Goal: Task Accomplishment & Management: Complete application form

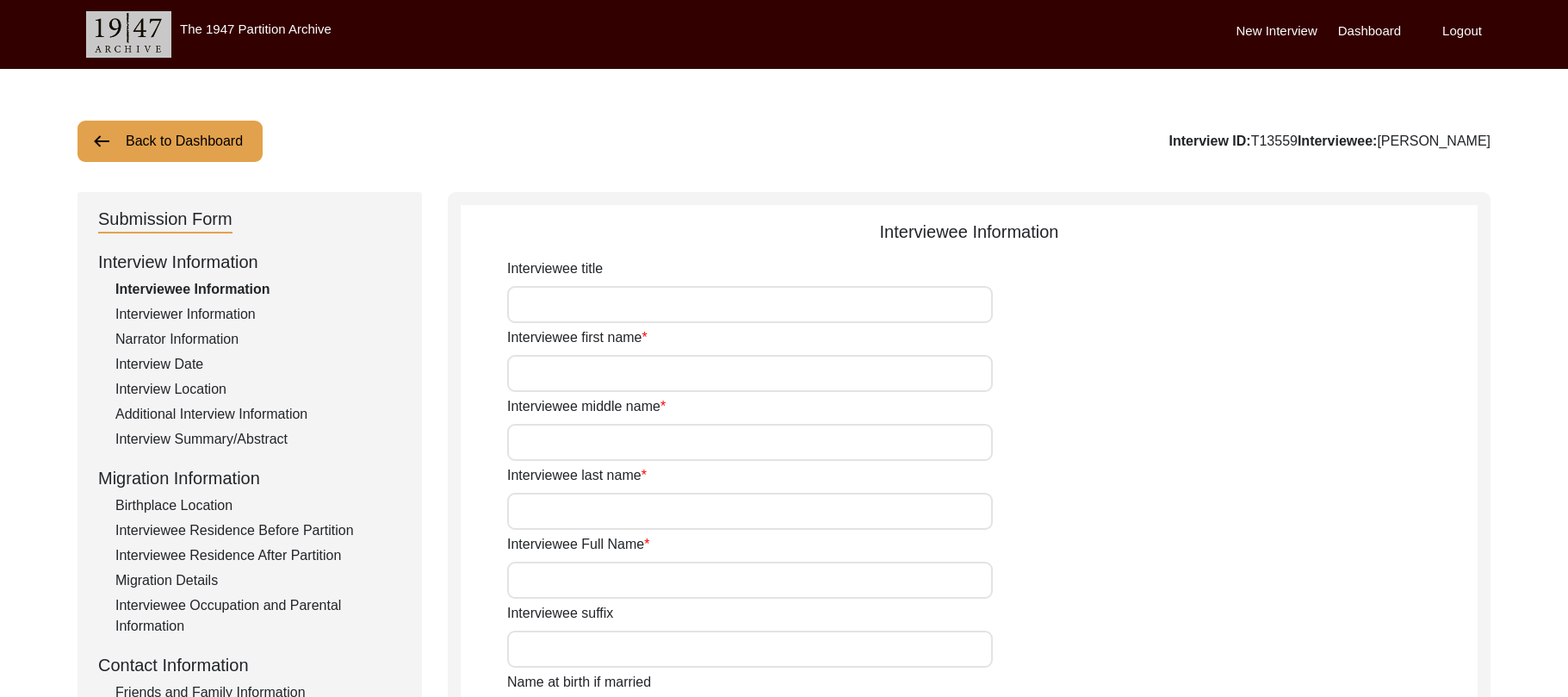
type input "Mr"
type input "Nazir"
type input "[PERSON_NAME]"
type input "N/A"
type input "[PERSON_NAME]"
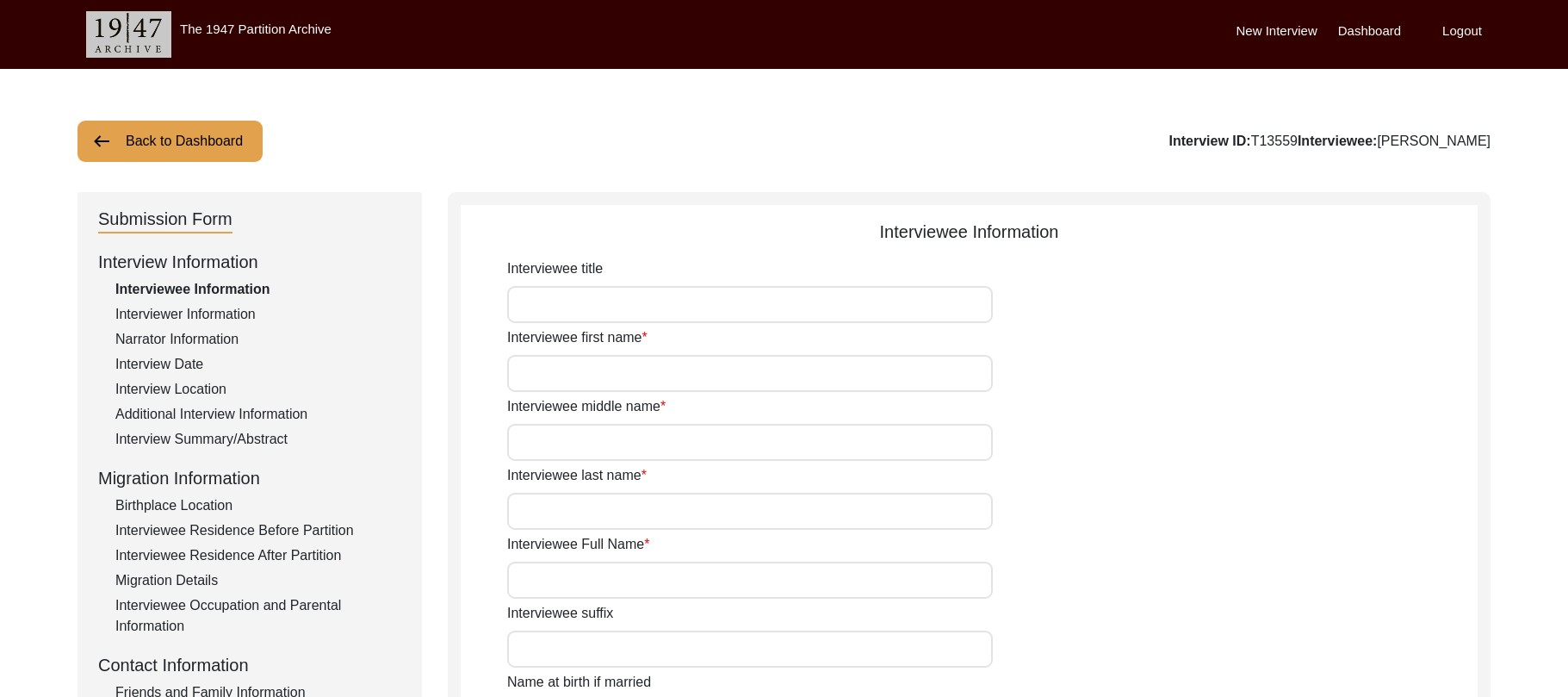
type input "N/A"
type input "[PERSON_NAME]"
type input "1935"
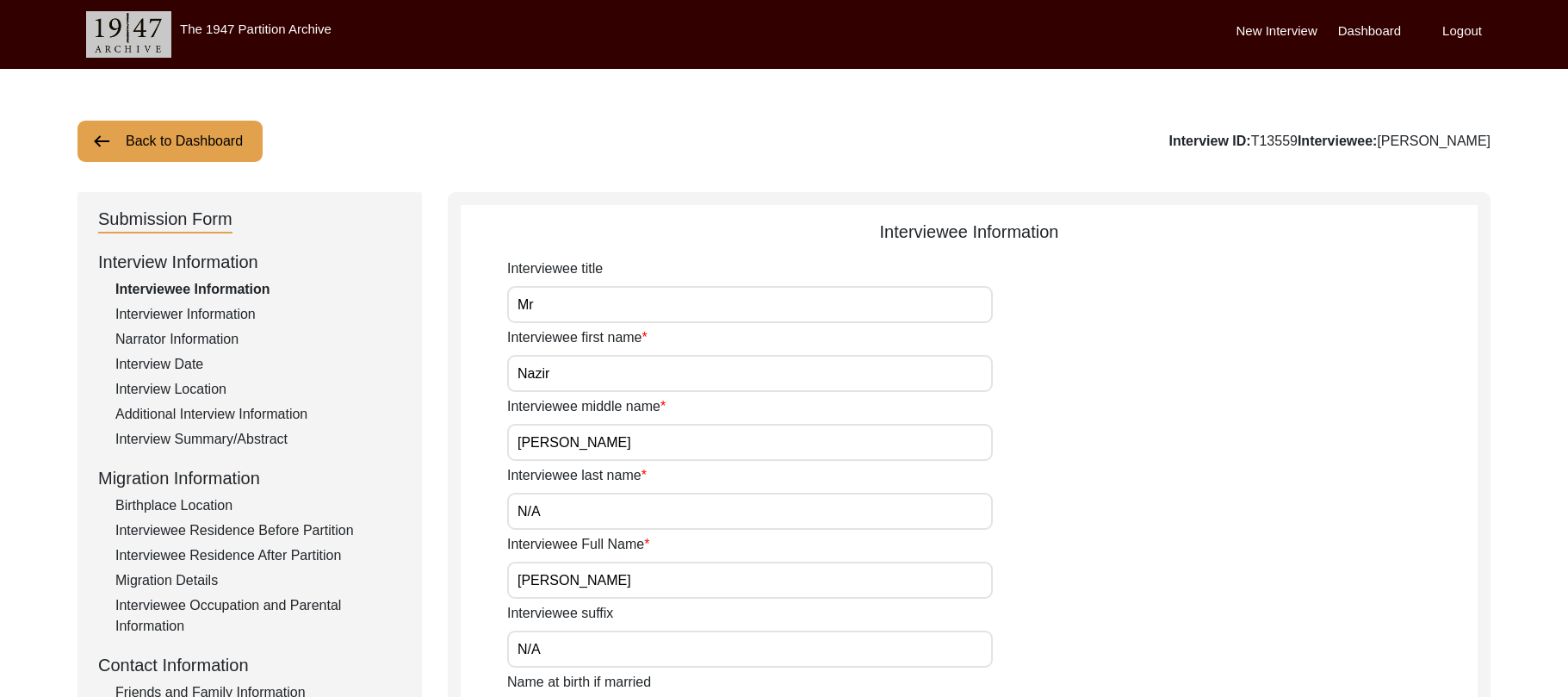
type input "90 Years"
type input "[DEMOGRAPHIC_DATA]"
type input "N/A"
type textarea "N/A"
type input "Punjabi"
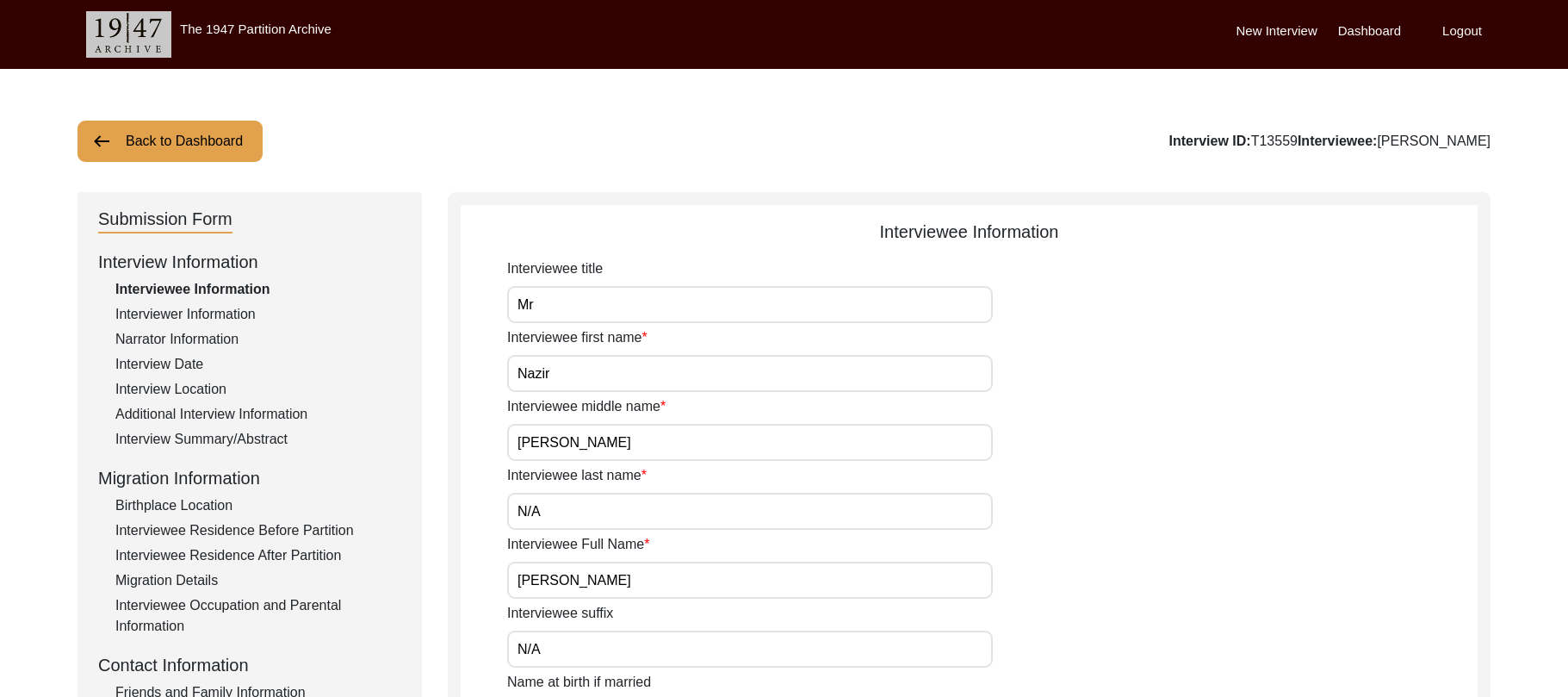
type input "Malwai"
type input "[DEMOGRAPHIC_DATA]"
type input "Araein"
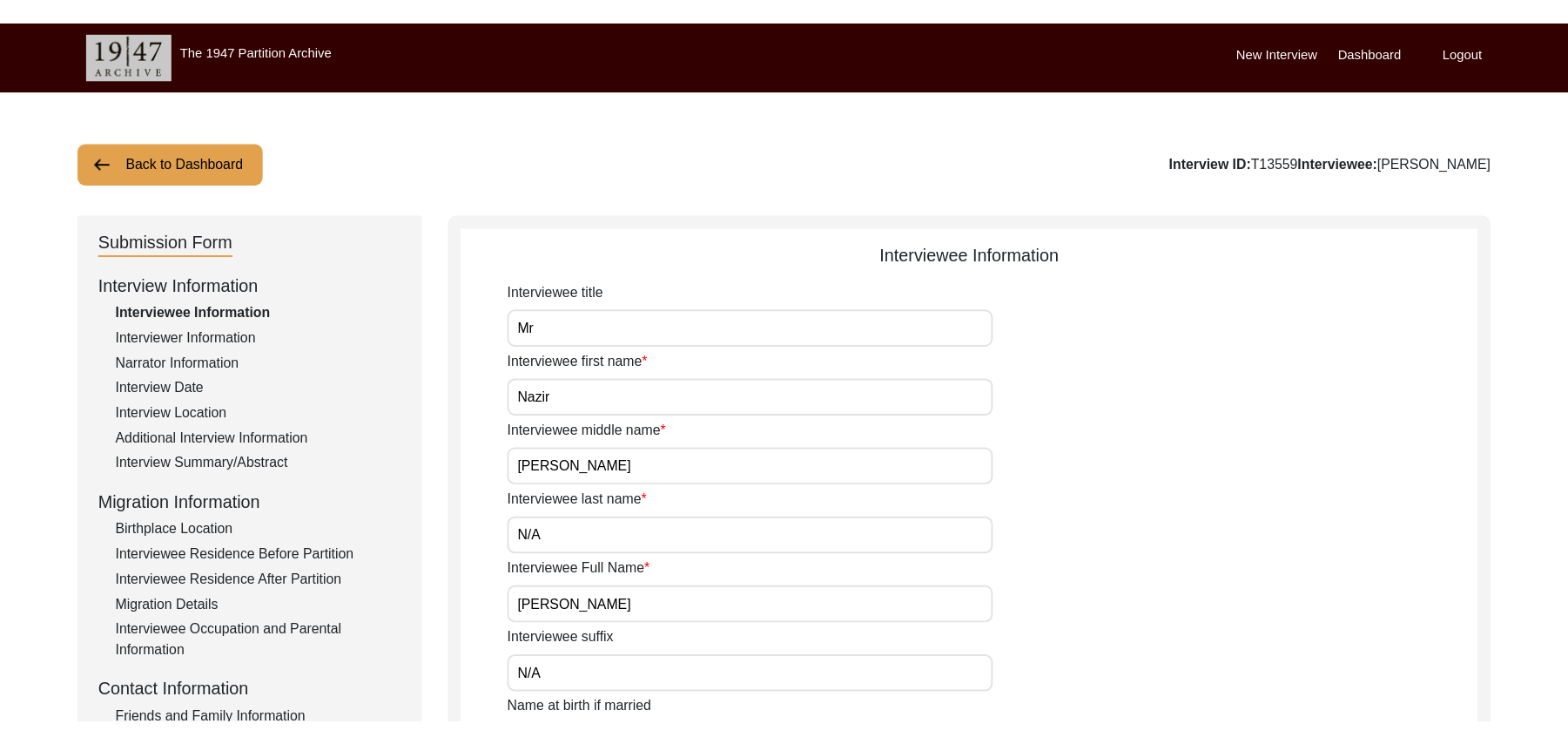
scroll to position [482, 0]
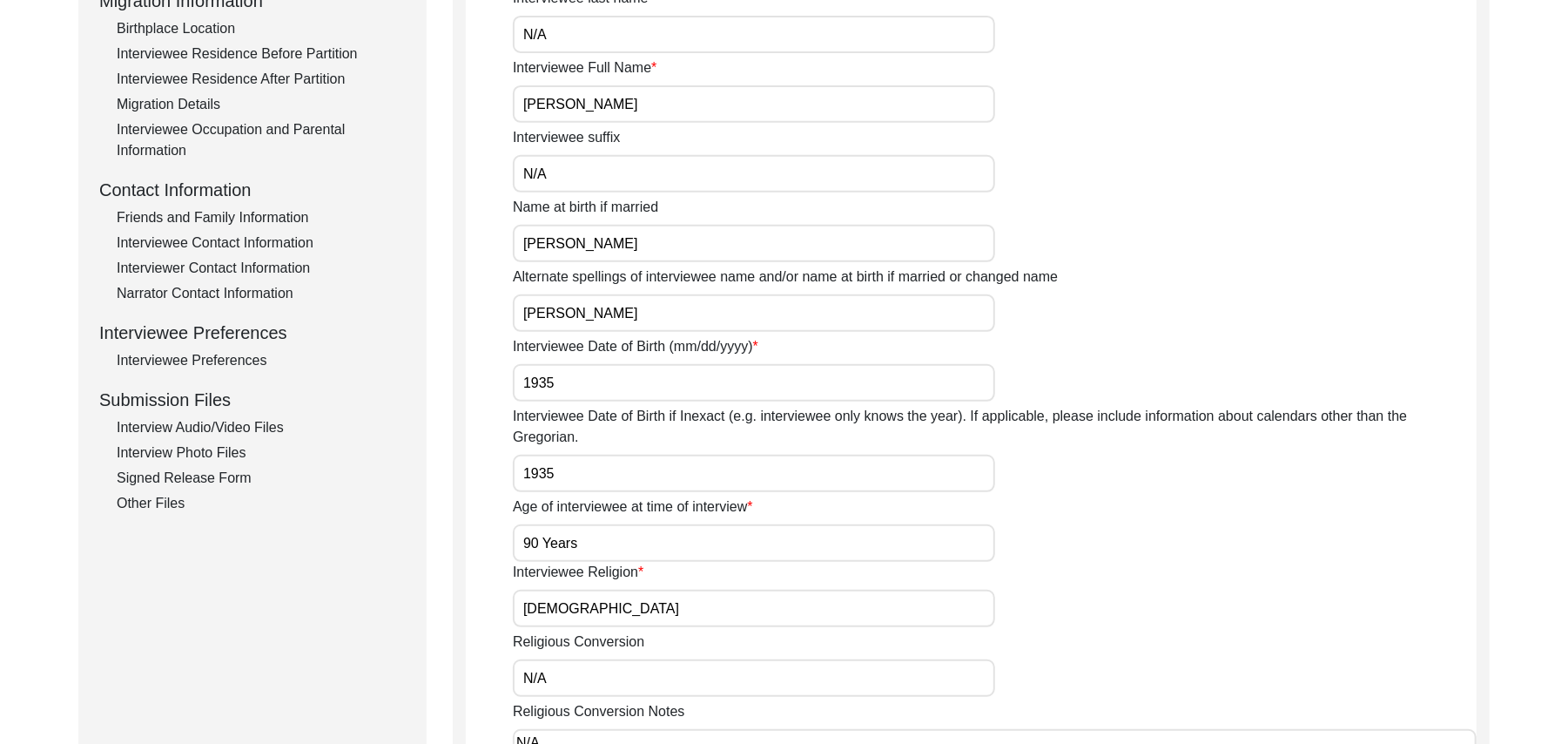
click at [256, 426] on div "Interview Audio/Video Files" at bounding box center [262, 428] width 289 height 21
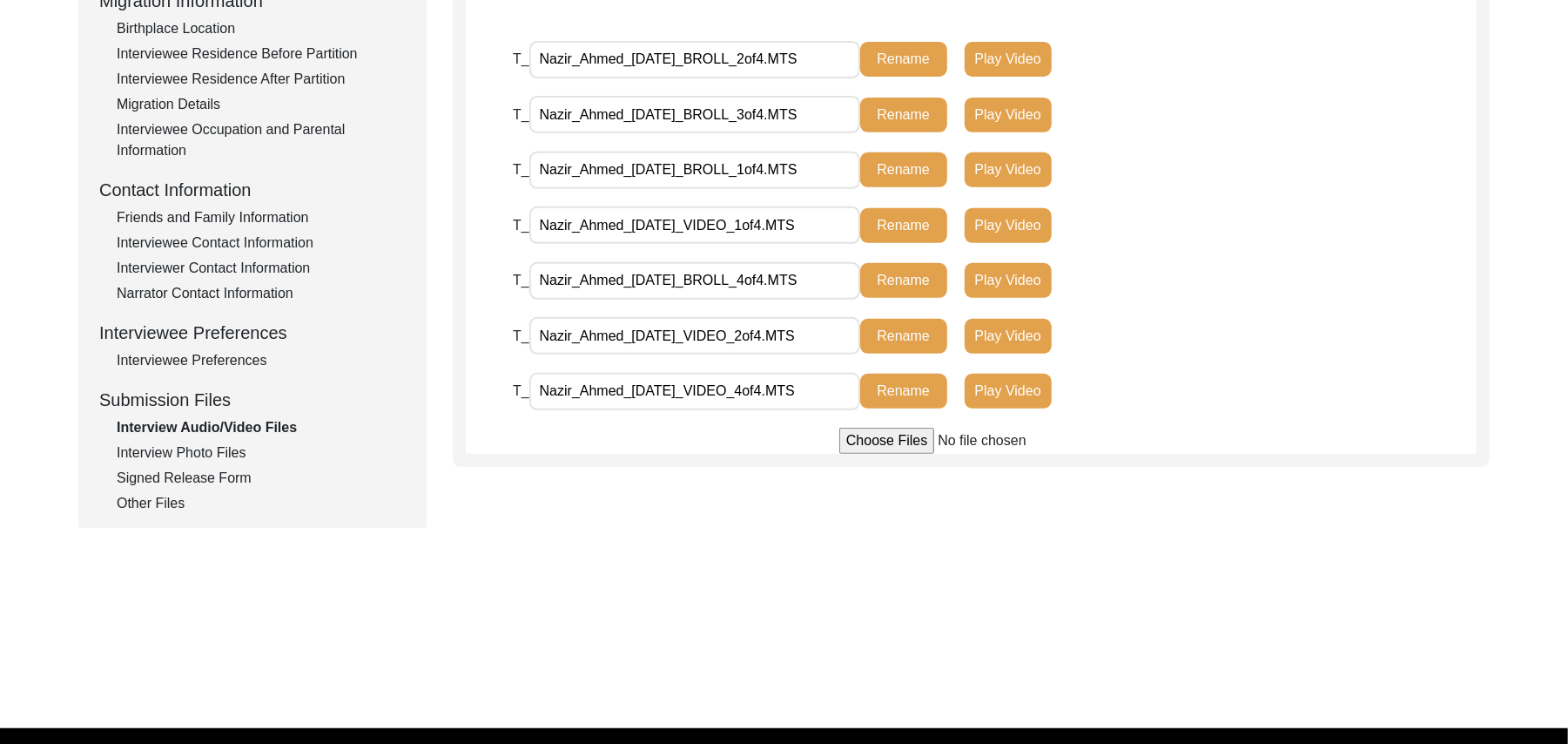
click at [878, 440] on input "file" at bounding box center [970, 440] width 264 height 26
type input "C:\fakepath\Nazir_Ahmed_[DATE]_VIDEO_3of4.MTS"
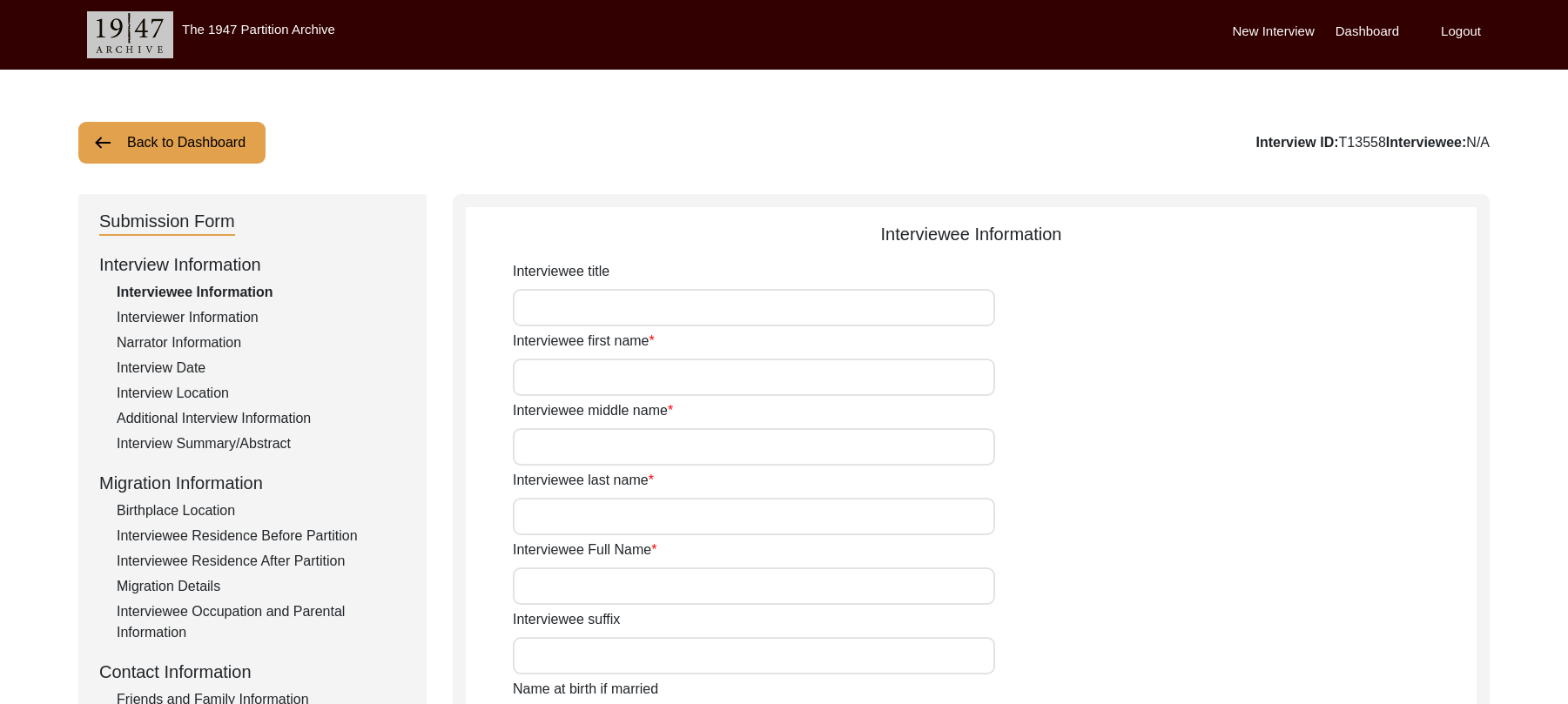
type input "Mr"
type input "[PERSON_NAME]"
type input "Haq"
type input "N/A"
type input "[PERSON_NAME]"
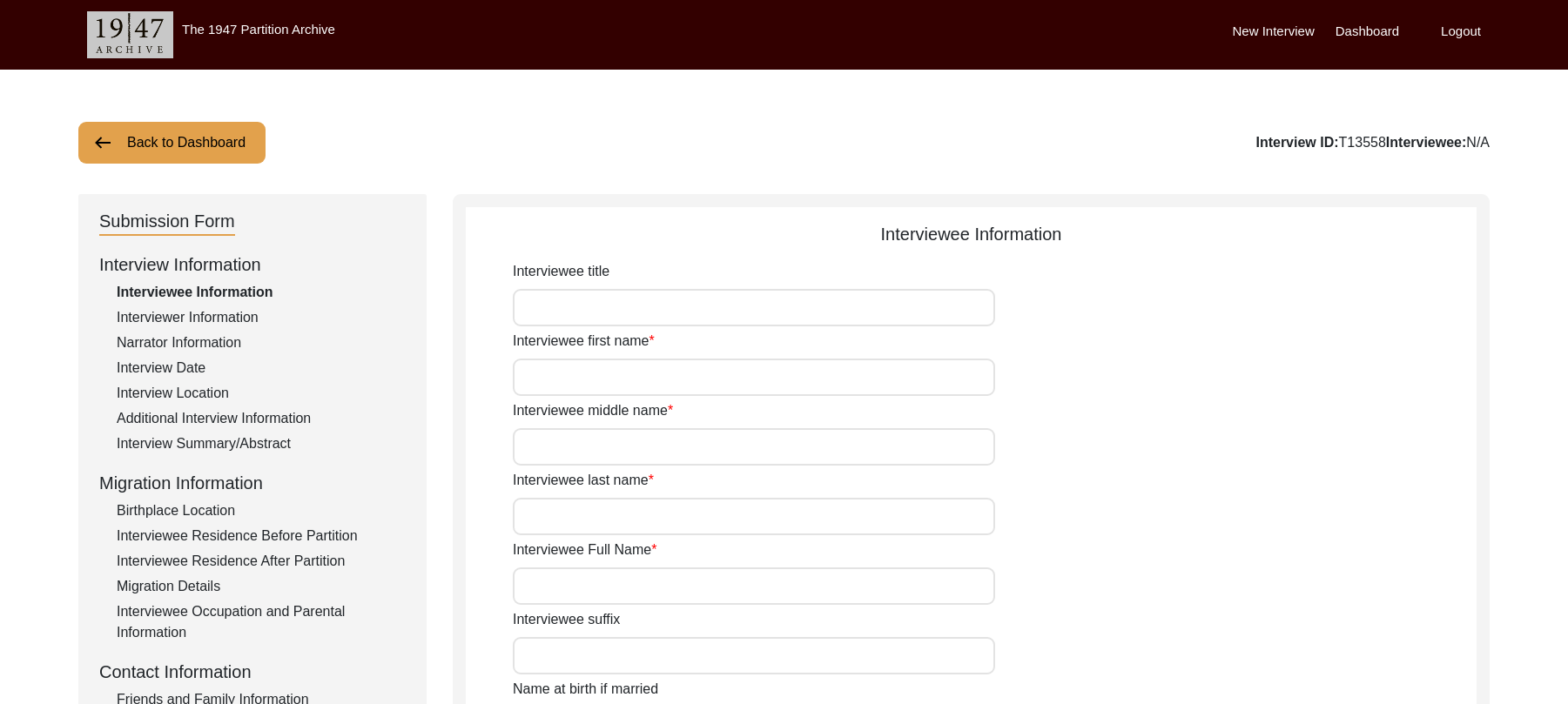
type input "N/A"
type input "[PERSON_NAME]"
type input "1935"
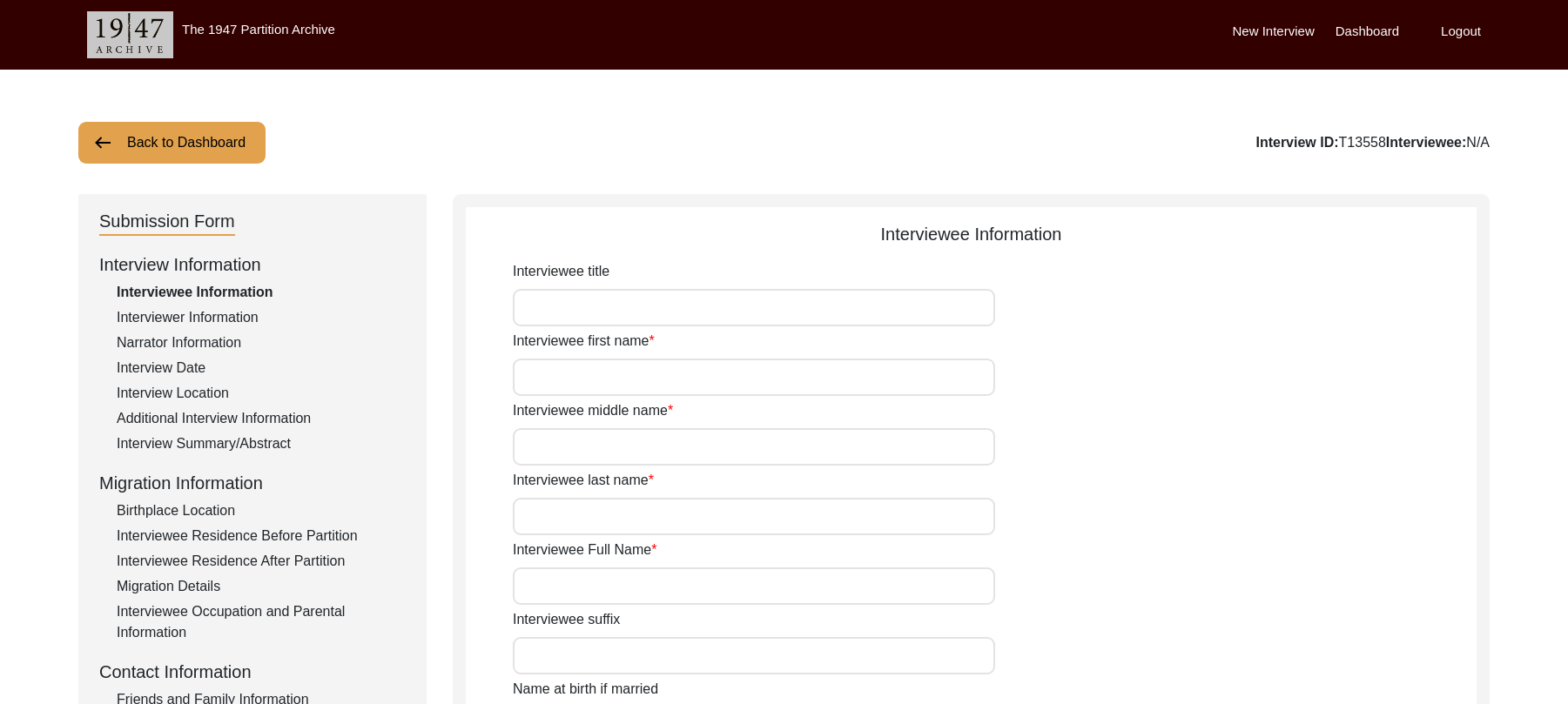
type input "90 Years"
type input "[DEMOGRAPHIC_DATA]"
type input "N/A"
type textarea "N/A"
type input "Punjabi"
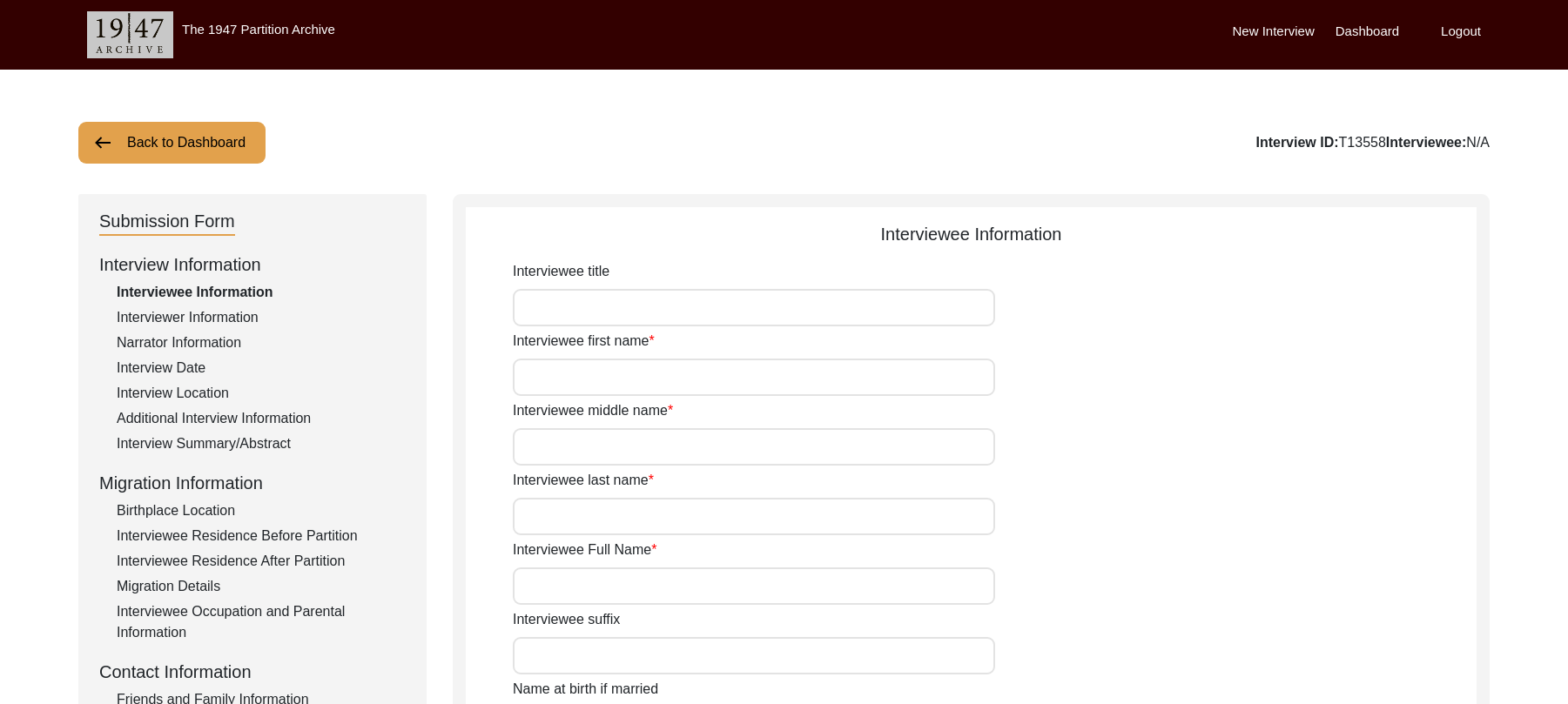
type input "Malwai"
type input "[DEMOGRAPHIC_DATA]"
type input "Rajput (Ghoday Wah)"
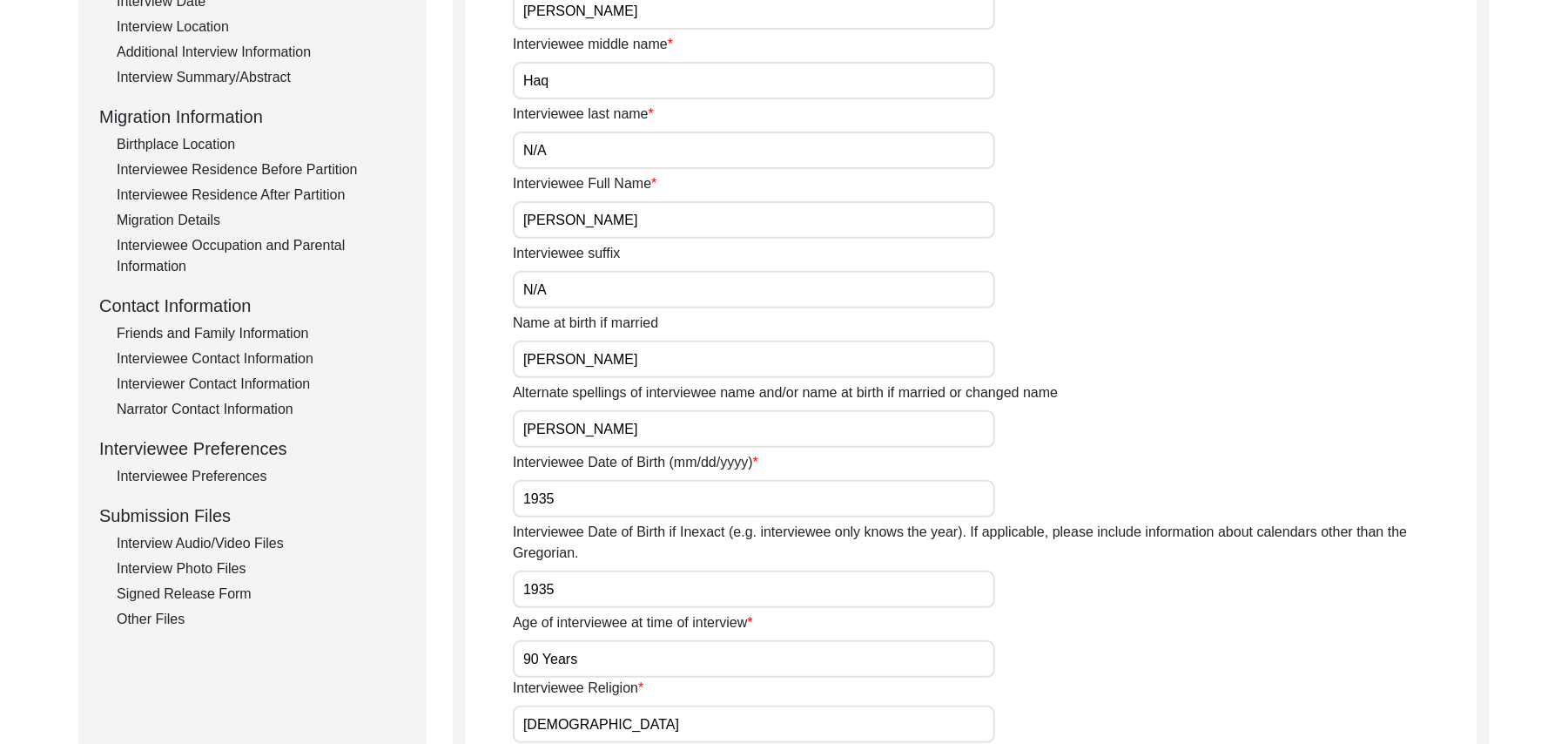
scroll to position [366, 0]
click at [272, 546] on div "Interview Audio/Video Files" at bounding box center [262, 544] width 289 height 21
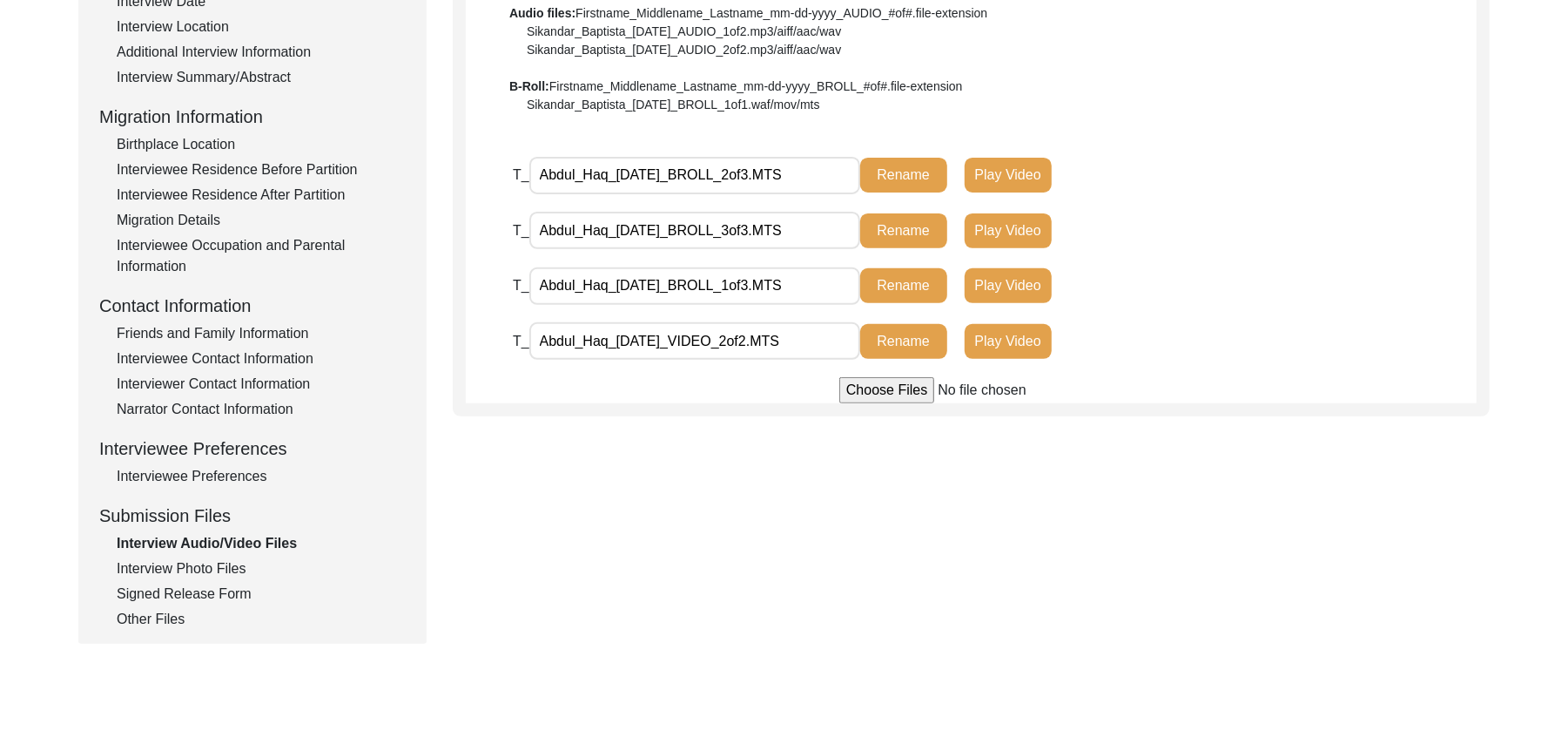
click at [888, 391] on input "file" at bounding box center [970, 389] width 264 height 26
type input "C:\fakepath\Abdul_haq_09-28-2025_VIDEO_1of2.MTS"
